Goal: Register for event/course

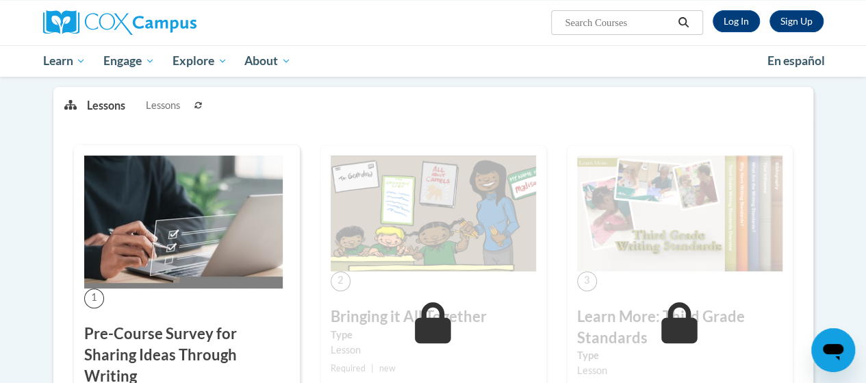
scroll to position [168, 0]
click at [185, 292] on div "1 Pre-Course Survey for Sharing Ideas Through Writing Type Pre-Course Survey Re…" at bounding box center [187, 311] width 226 height 331
click at [177, 324] on h3 "Pre-Course Survey for Sharing Ideas Through Writing" at bounding box center [186, 355] width 205 height 63
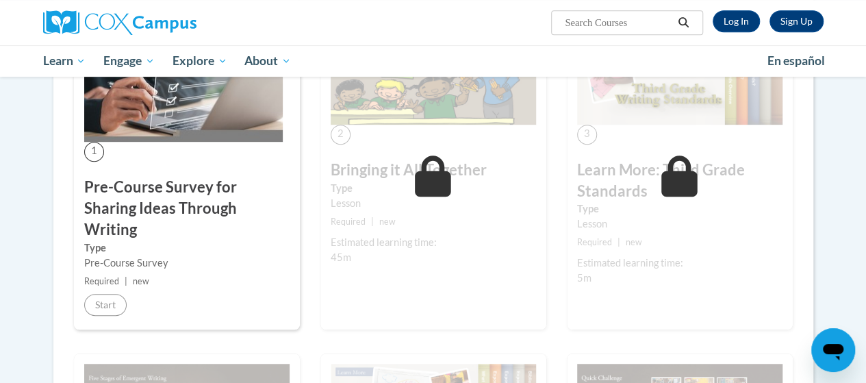
scroll to position [316, 0]
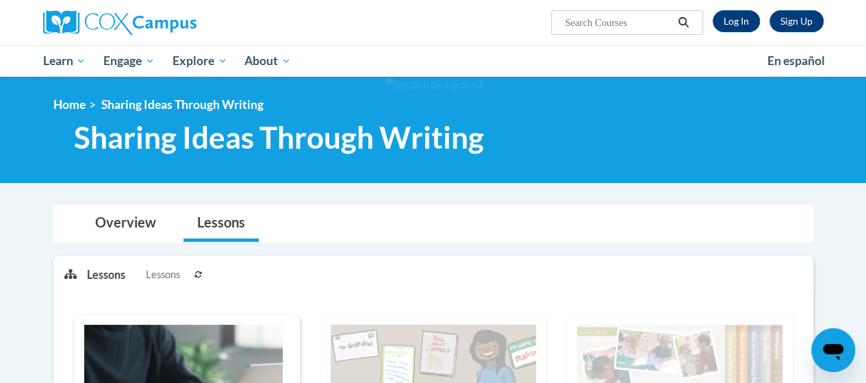
click at [172, 275] on span "Lessons" at bounding box center [163, 274] width 34 height 15
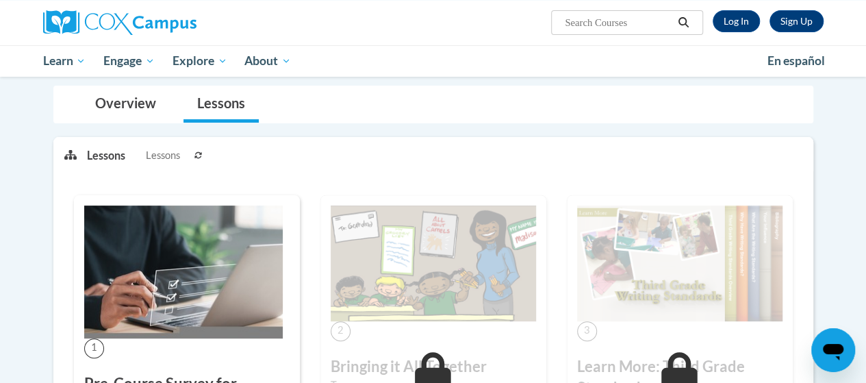
scroll to position [119, 0]
click at [178, 298] on img at bounding box center [183, 271] width 199 height 133
click at [89, 353] on span "1" at bounding box center [94, 348] width 20 height 20
click at [100, 342] on span "1" at bounding box center [94, 348] width 20 height 20
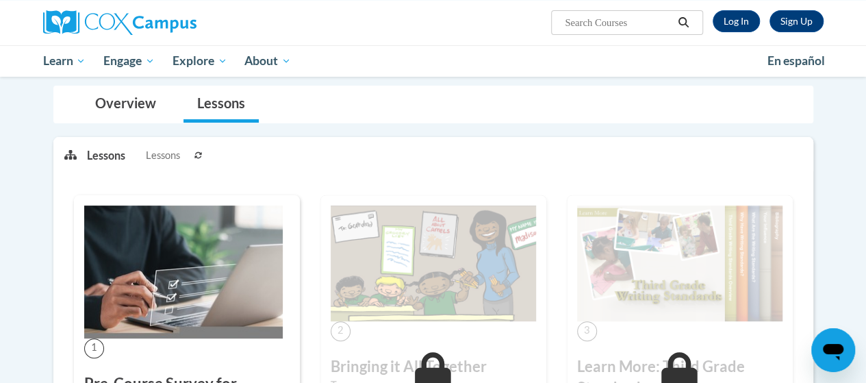
scroll to position [344, 0]
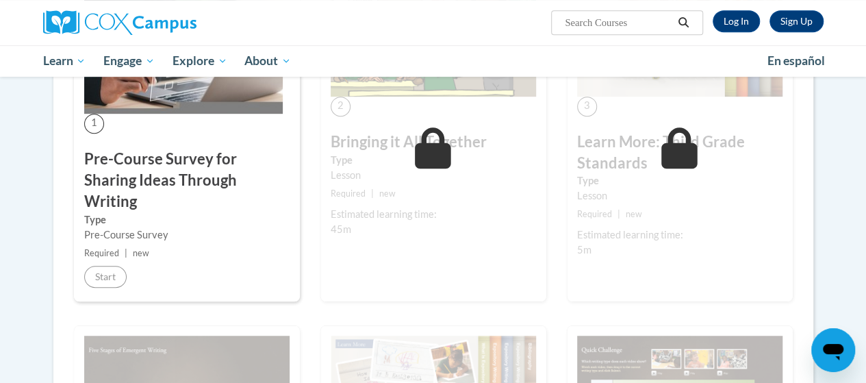
click at [144, 248] on span "new" at bounding box center [141, 253] width 16 height 10
click at [177, 149] on h3 "Pre-Course Survey for Sharing Ideas Through Writing" at bounding box center [186, 180] width 205 height 63
click at [188, 97] on img at bounding box center [183, 47] width 199 height 133
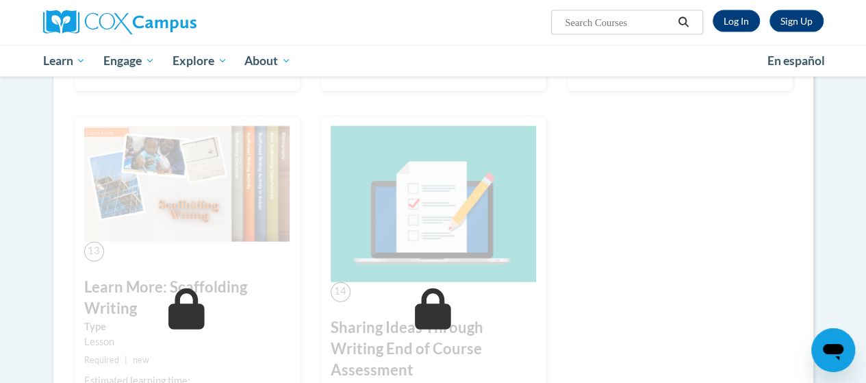
scroll to position [1564, 0]
